Goal: Task Accomplishment & Management: Complete application form

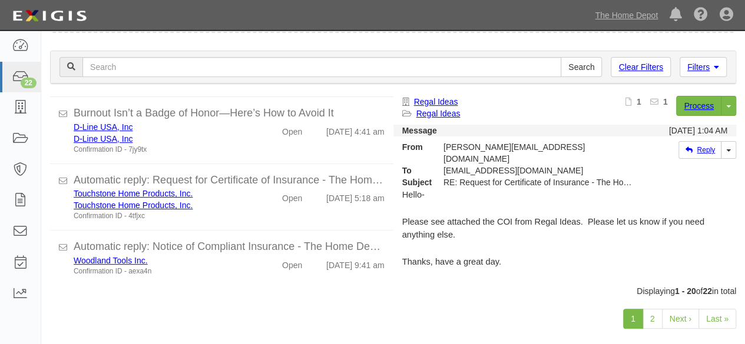
scroll to position [91, 0]
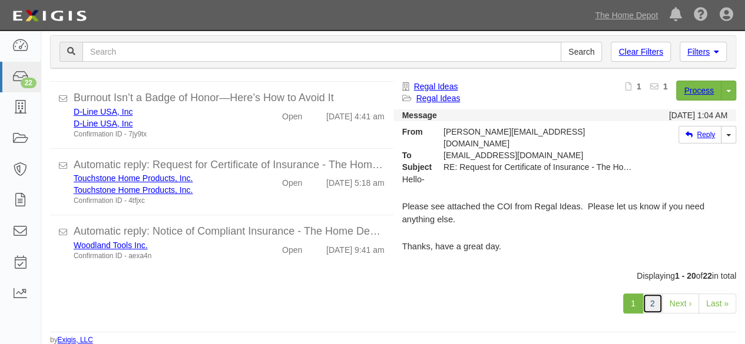
click at [652, 301] on link "2" at bounding box center [652, 304] width 20 height 20
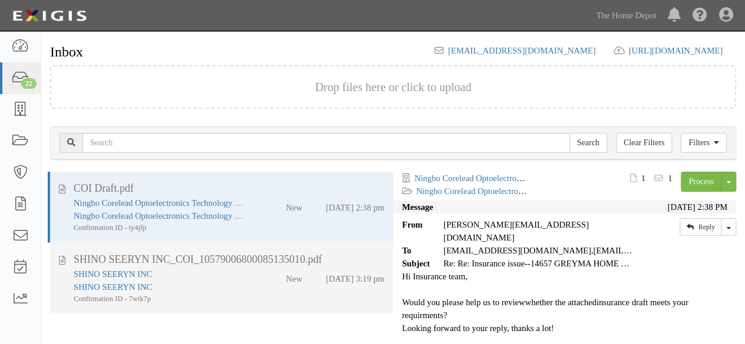
drag, startPoint x: 225, startPoint y: 298, endPoint x: 241, endPoint y: 290, distance: 18.4
click at [228, 296] on div "Confirmation ID - 7wtk7p" at bounding box center [161, 299] width 174 height 11
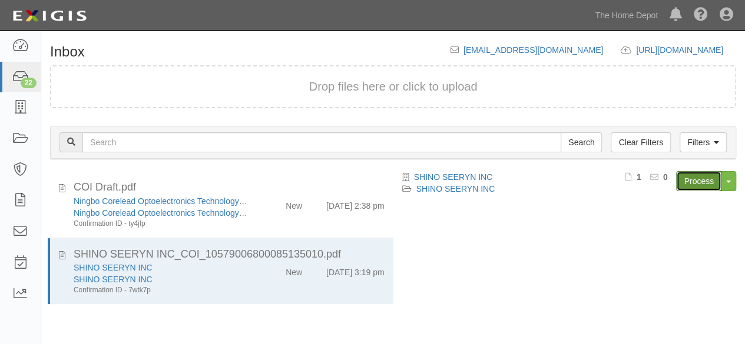
click at [689, 177] on link "Process" at bounding box center [698, 181] width 45 height 20
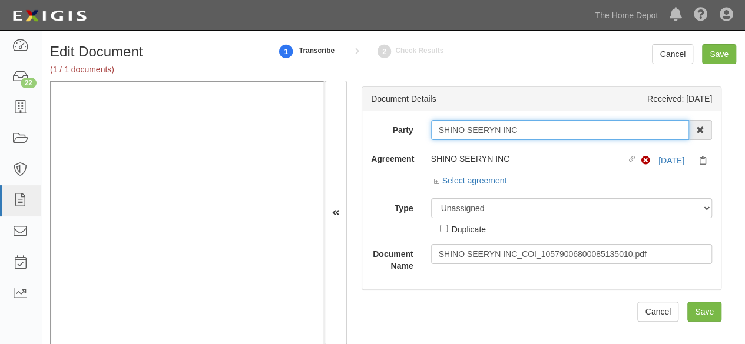
click at [526, 129] on input "SHINO SEERYN INC" at bounding box center [560, 130] width 258 height 20
type input "SHINO SEERYN IN"
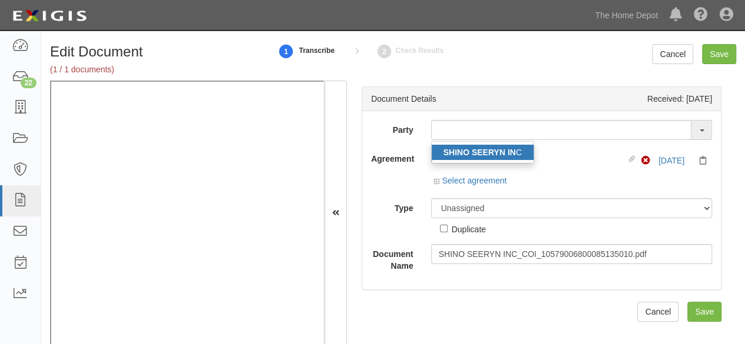
drag, startPoint x: 508, startPoint y: 155, endPoint x: 557, endPoint y: 343, distance: 194.6
click at [508, 155] on strong "SHINO SEERYN IN" at bounding box center [479, 152] width 72 height 9
type input "SHINO SEERYN INC"
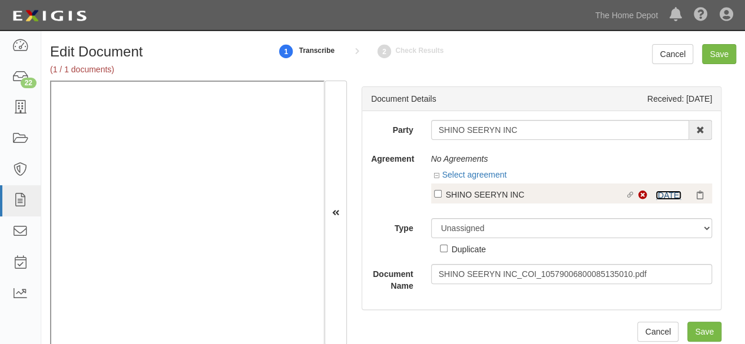
click at [655, 195] on link "9/12/26" at bounding box center [668, 195] width 26 height 9
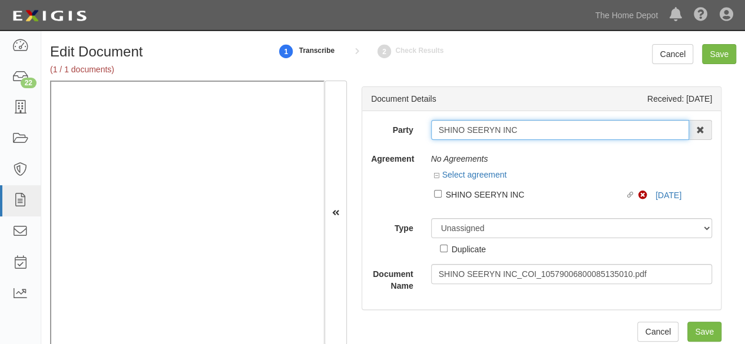
click at [466, 129] on input "SHINO SEERYN INC" at bounding box center [560, 130] width 258 height 20
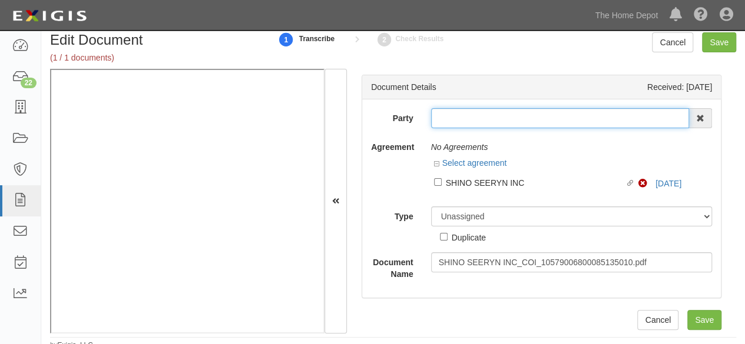
scroll to position [18, 0]
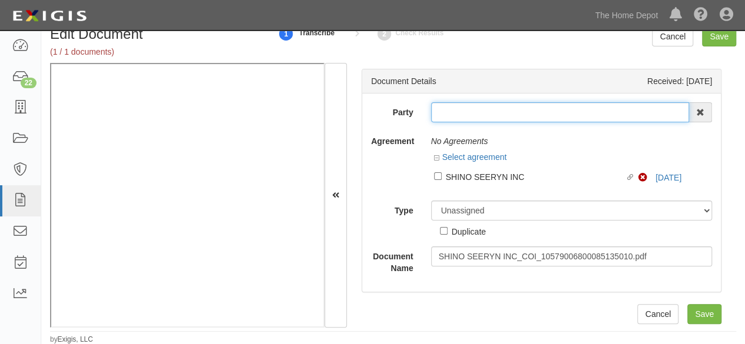
paste input "SHINO SEERYN INC"
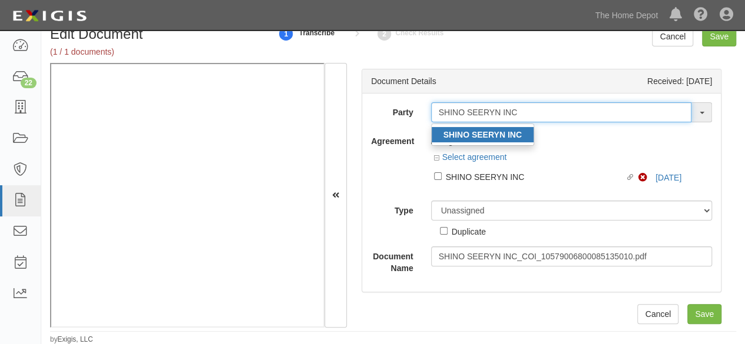
type input "SHINO SEERYN INC"
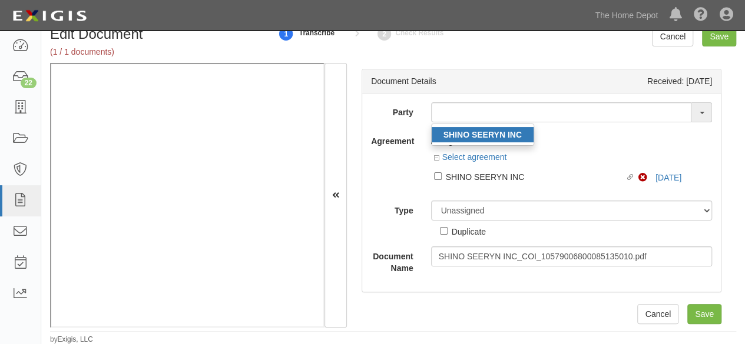
drag, startPoint x: 487, startPoint y: 134, endPoint x: 361, endPoint y: 2, distance: 182.8
click at [487, 134] on strong "SHINO SEERYN INC" at bounding box center [482, 134] width 78 height 9
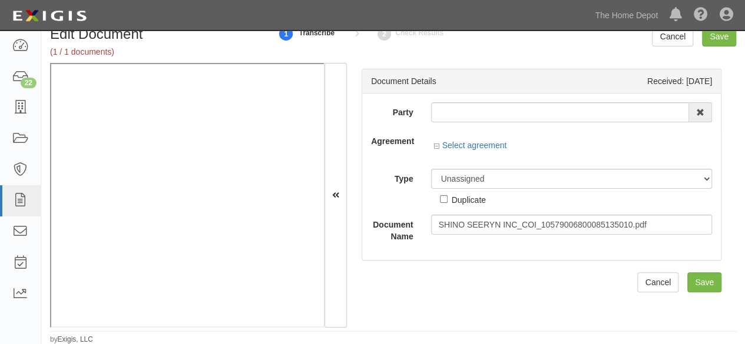
type input "SHINO SEERYN INC"
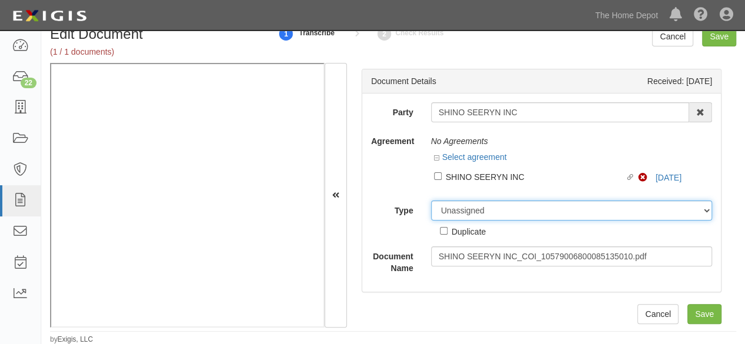
click at [457, 204] on select "Unassigned Binder Cancellation Notice Certificate Contract Endorsement Insuranc…" at bounding box center [571, 211] width 281 height 20
select select "OtherDetail"
click at [431, 201] on select "Unassigned Binder Cancellation Notice Certificate Contract Endorsement Insuranc…" at bounding box center [571, 211] width 281 height 20
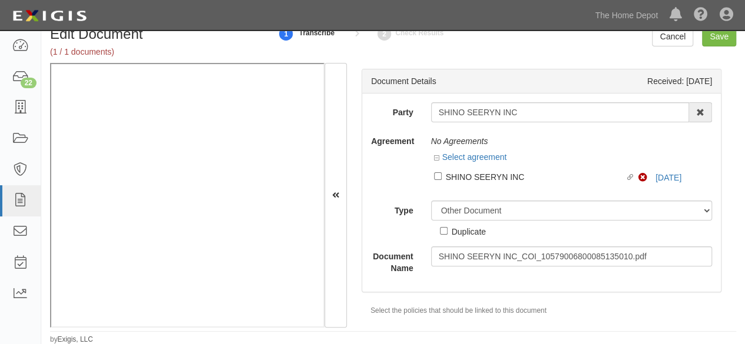
drag, startPoint x: 455, startPoint y: 232, endPoint x: 434, endPoint y: 251, distance: 27.9
click at [454, 232] on div "Duplicate" at bounding box center [468, 231] width 34 height 13
click at [447, 232] on input "Duplicate" at bounding box center [444, 231] width 8 height 8
checkbox input "true"
drag, startPoint x: 718, startPoint y: 38, endPoint x: 598, endPoint y: 4, distance: 124.8
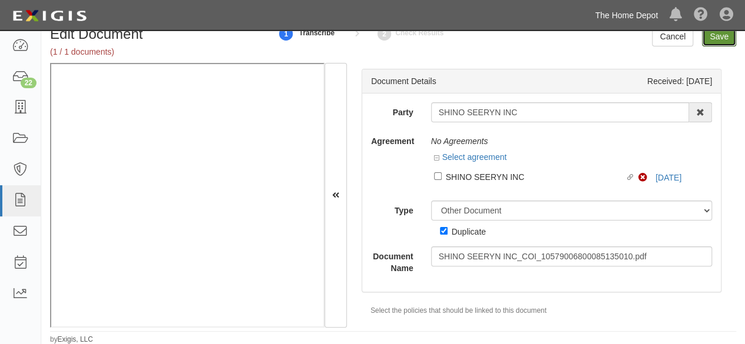
click at [706, 34] on input "Save" at bounding box center [719, 36] width 34 height 20
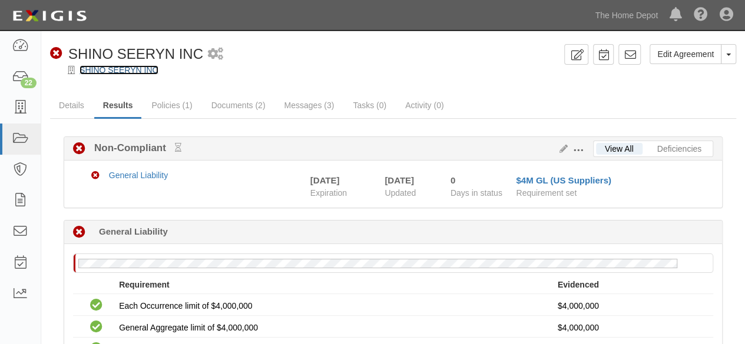
click at [139, 66] on link "SHINO SEERYN INC" at bounding box center [118, 69] width 79 height 9
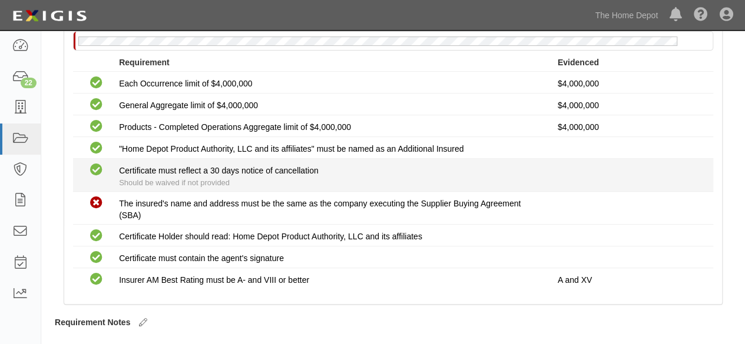
scroll to position [252, 0]
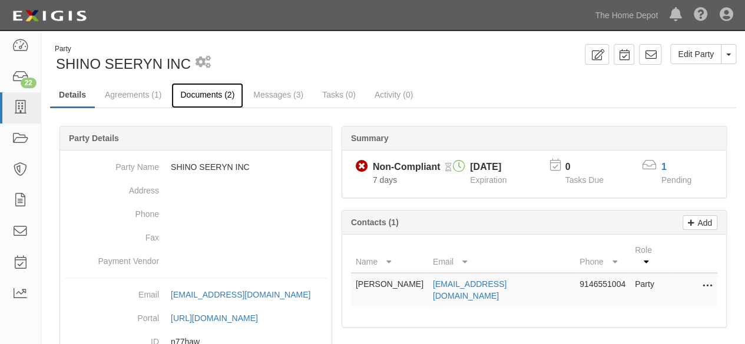
click at [201, 92] on link "Documents (2)" at bounding box center [207, 95] width 72 height 25
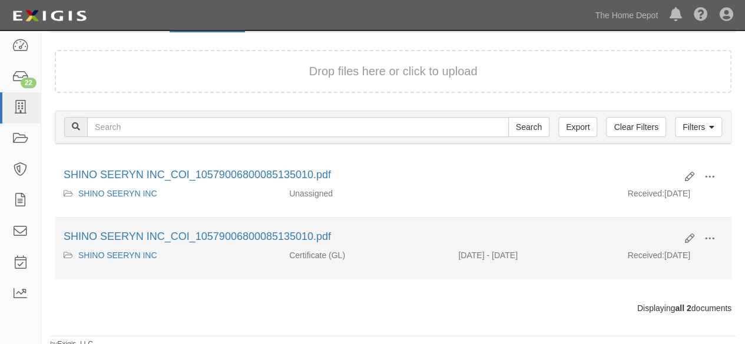
scroll to position [79, 0]
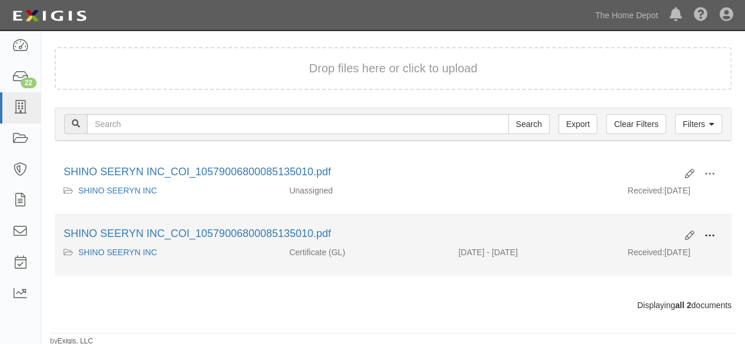
click at [706, 231] on span at bounding box center [709, 236] width 11 height 11
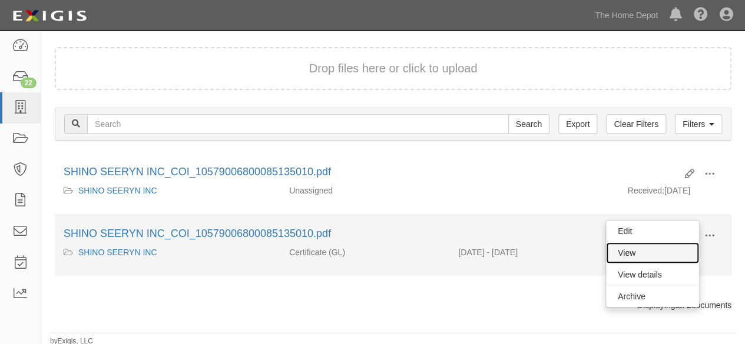
click at [647, 247] on link "View" at bounding box center [652, 253] width 93 height 21
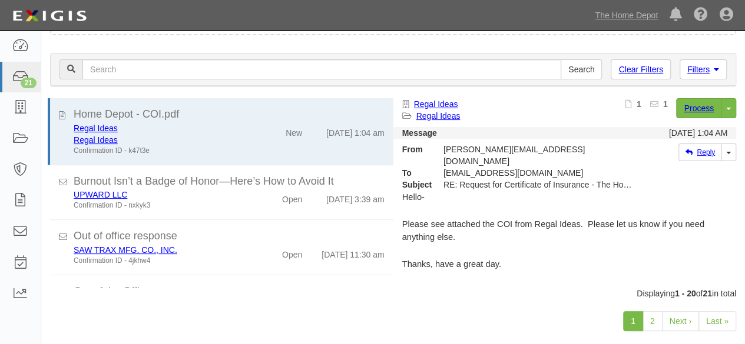
scroll to position [91, 0]
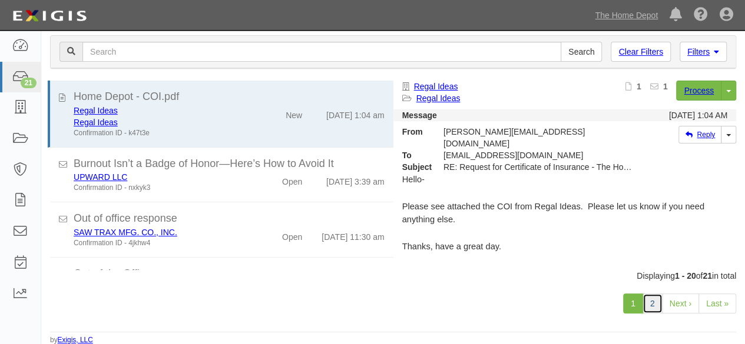
click at [655, 302] on link "2" at bounding box center [652, 304] width 20 height 20
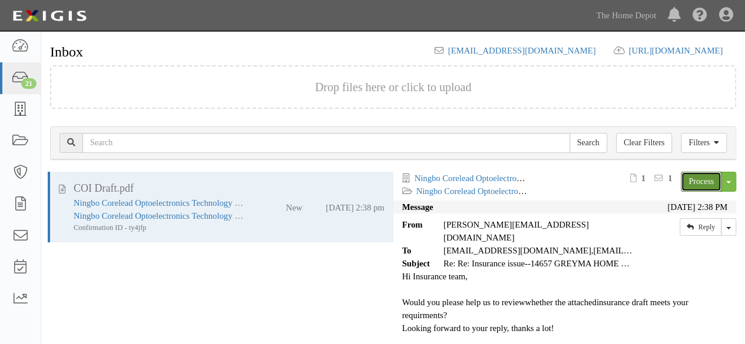
click at [702, 185] on link "Process" at bounding box center [700, 182] width 41 height 20
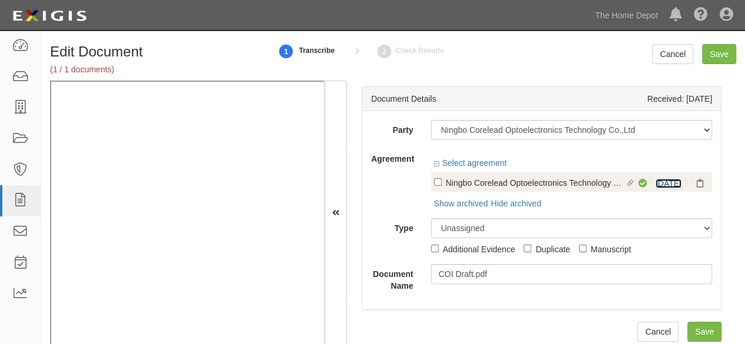
click at [656, 185] on link "6/30/26" at bounding box center [668, 183] width 26 height 9
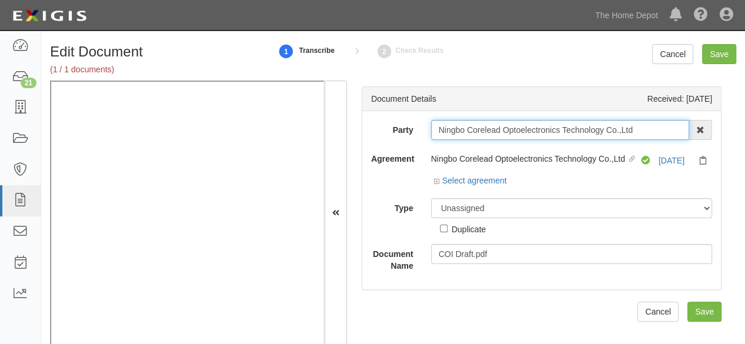
click at [645, 131] on input "Ningbo Corelead Optoelectronics Technology Co.,Ltd" at bounding box center [560, 130] width 258 height 20
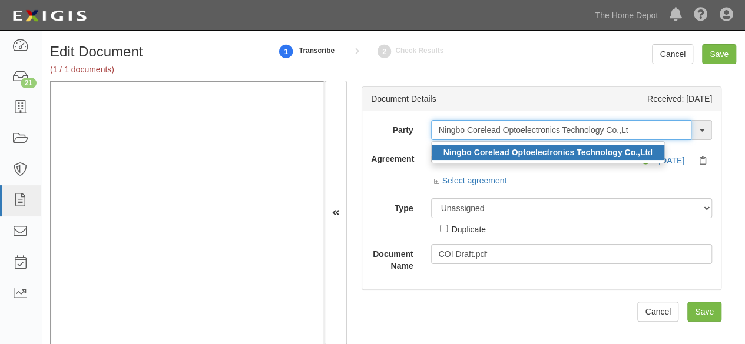
type input "Ningbo Corelead Optoelectronics Technology Co.,Lt"
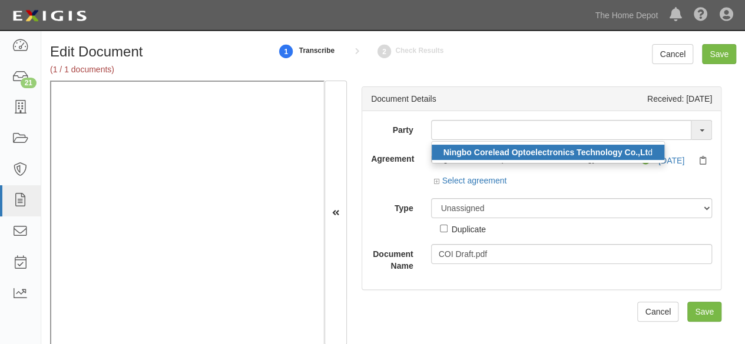
drag, startPoint x: 622, startPoint y: 152, endPoint x: 525, endPoint y: 140, distance: 97.2
click at [622, 152] on strong "Ningbo Corelead Optoelectronics Technology Co.,Lt" at bounding box center [545, 152] width 204 height 9
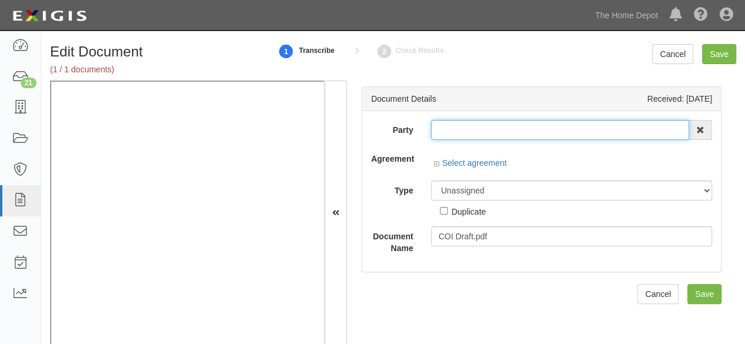
type input "Ningbo Corelead Optoelectronics Technology Co.,Ltd"
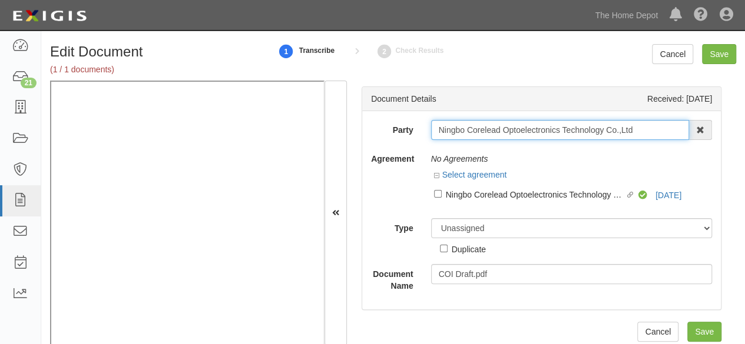
click at [524, 132] on input "Ningbo Corelead Optoelectronics Technology Co.,Ltd" at bounding box center [560, 130] width 258 height 20
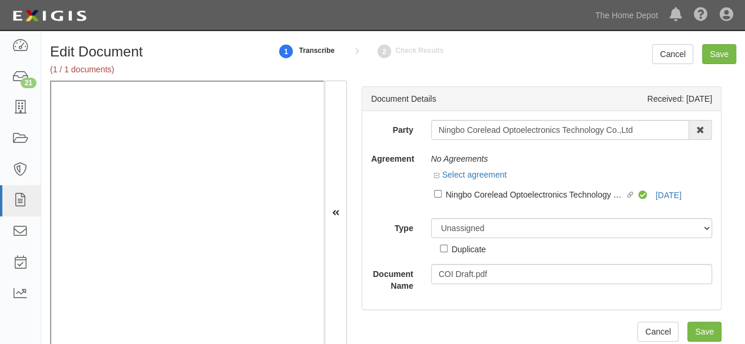
drag, startPoint x: 323, startPoint y: 24, endPoint x: 327, endPoint y: 16, distance: 8.7
click at [323, 23] on div "Dashboard 21 Inbox Parties Agreements Coverages Documents Messages Tasks Report…" at bounding box center [372, 15] width 727 height 30
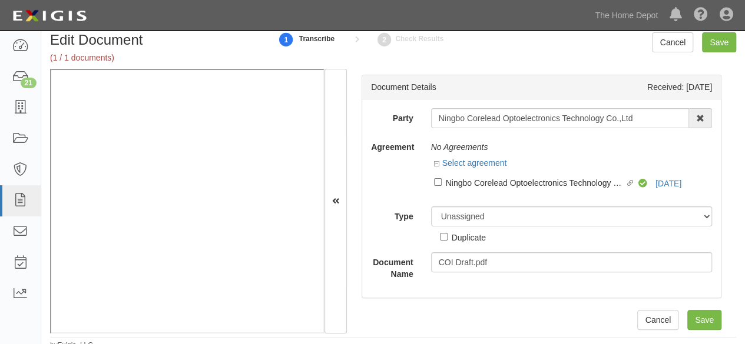
scroll to position [18, 0]
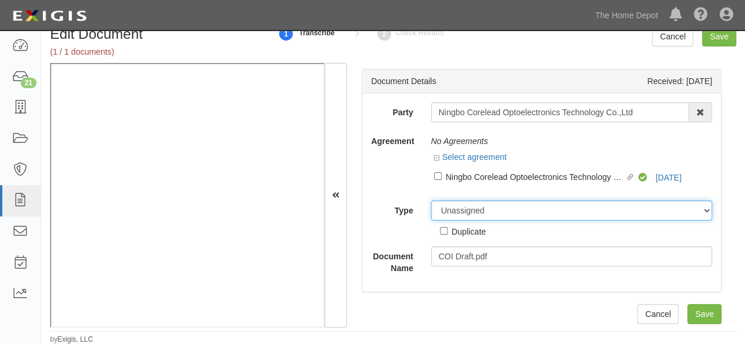
drag, startPoint x: 478, startPoint y: 212, endPoint x: 475, endPoint y: 205, distance: 7.7
click at [478, 212] on select "Unassigned Binder Cancellation Notice Certificate Contract Endorsement Insuranc…" at bounding box center [571, 211] width 281 height 20
select select "OtherDetail"
click at [431, 201] on select "Unassigned Binder Cancellation Notice Certificate Contract Endorsement Insuranc…" at bounding box center [571, 211] width 281 height 20
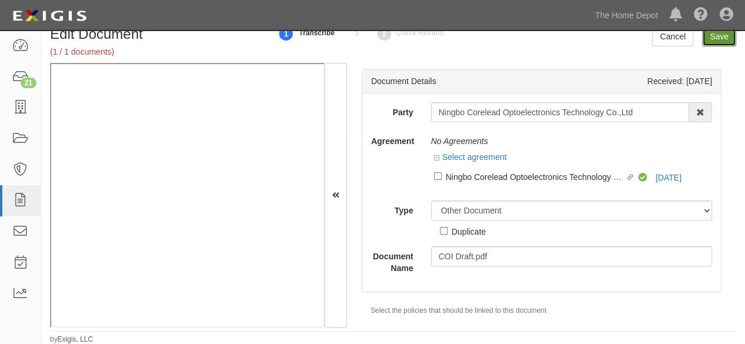
click at [724, 40] on input "Save" at bounding box center [719, 36] width 34 height 20
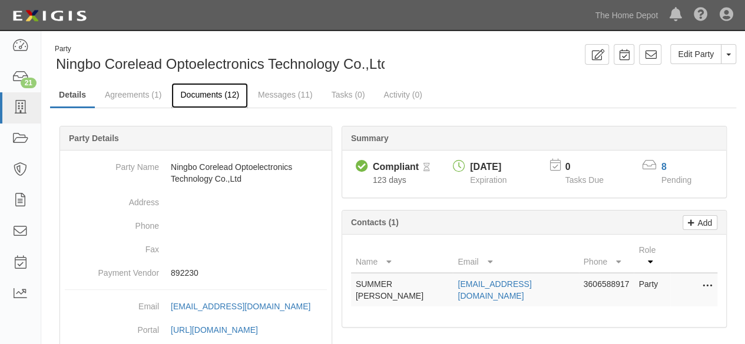
click at [184, 94] on link "Documents (12)" at bounding box center [209, 95] width 77 height 25
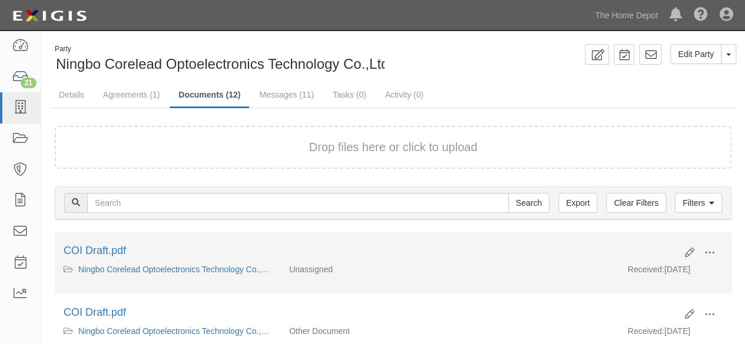
scroll to position [118, 0]
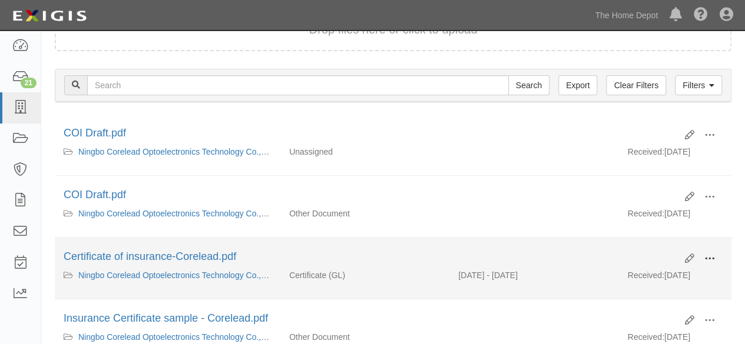
click at [713, 254] on span at bounding box center [709, 259] width 11 height 11
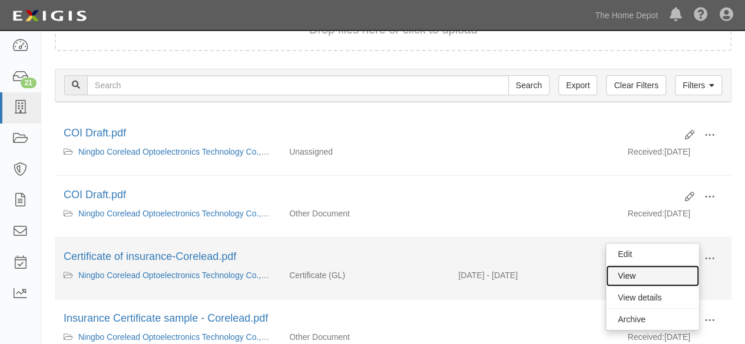
click at [646, 273] on link "View" at bounding box center [652, 275] width 93 height 21
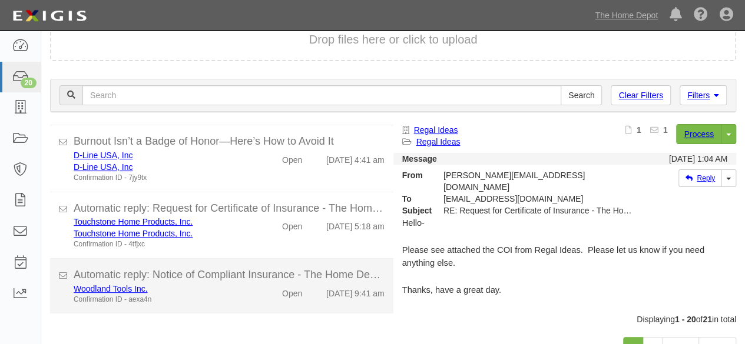
scroll to position [91, 0]
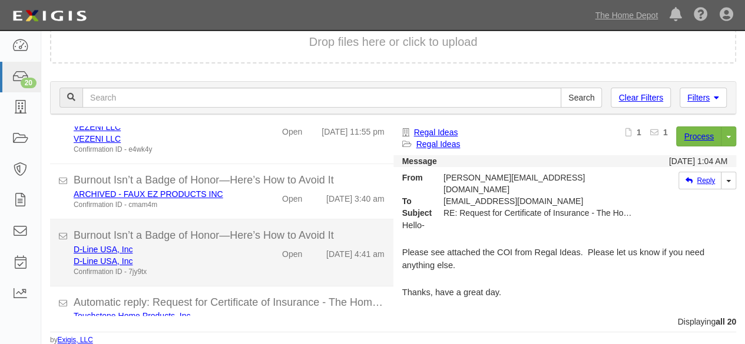
scroll to position [1032, 0]
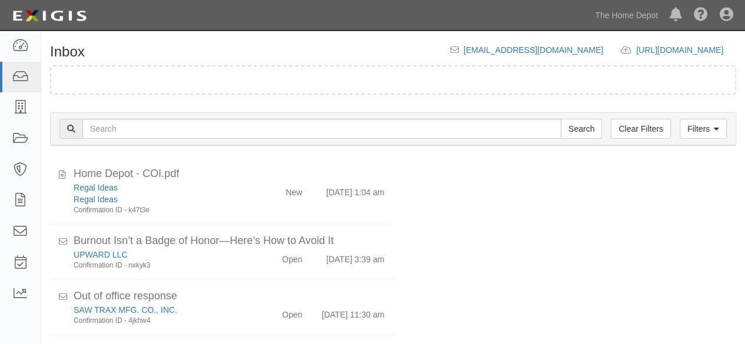
scroll to position [45, 0]
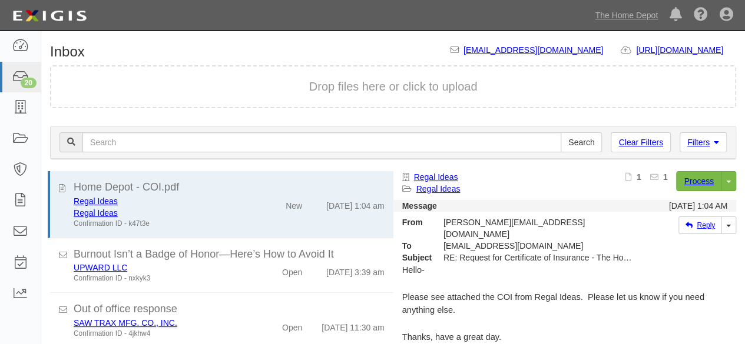
scroll to position [45, 0]
